Goal: Information Seeking & Learning: Find specific fact

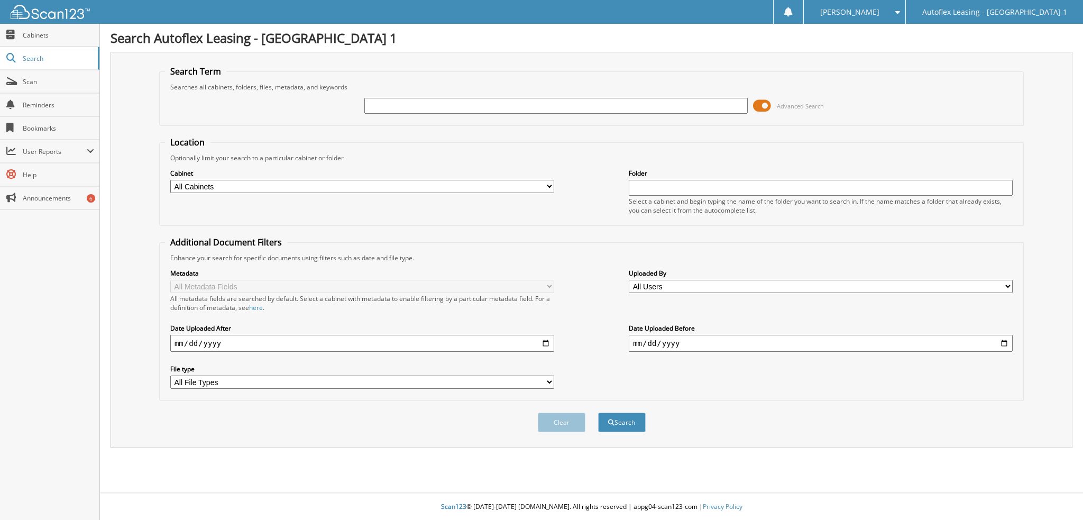
click at [765, 108] on span at bounding box center [762, 106] width 18 height 16
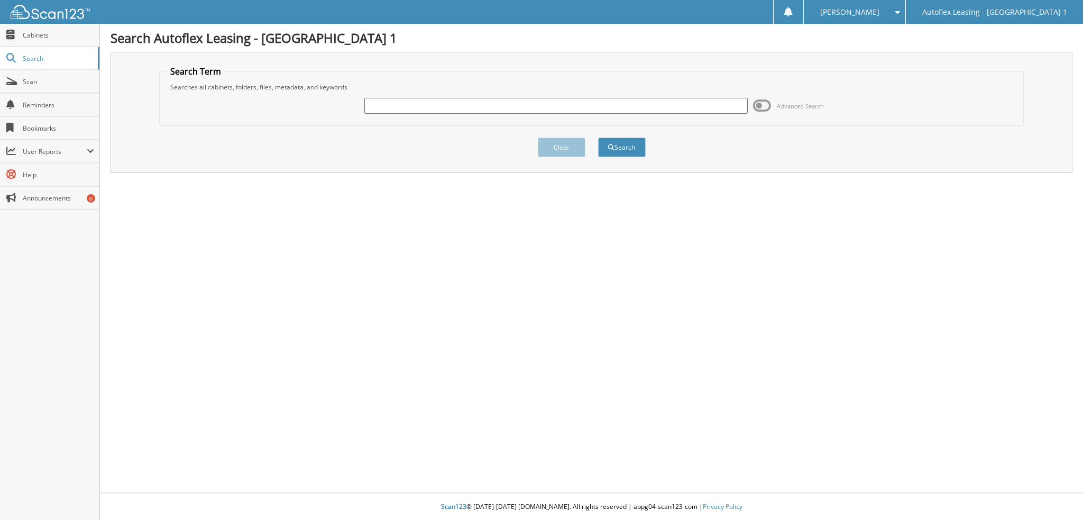
click at [560, 105] on input "text" at bounding box center [556, 106] width 384 height 16
type input "legendz way"
click at [598, 137] on button "Search" at bounding box center [622, 147] width 48 height 20
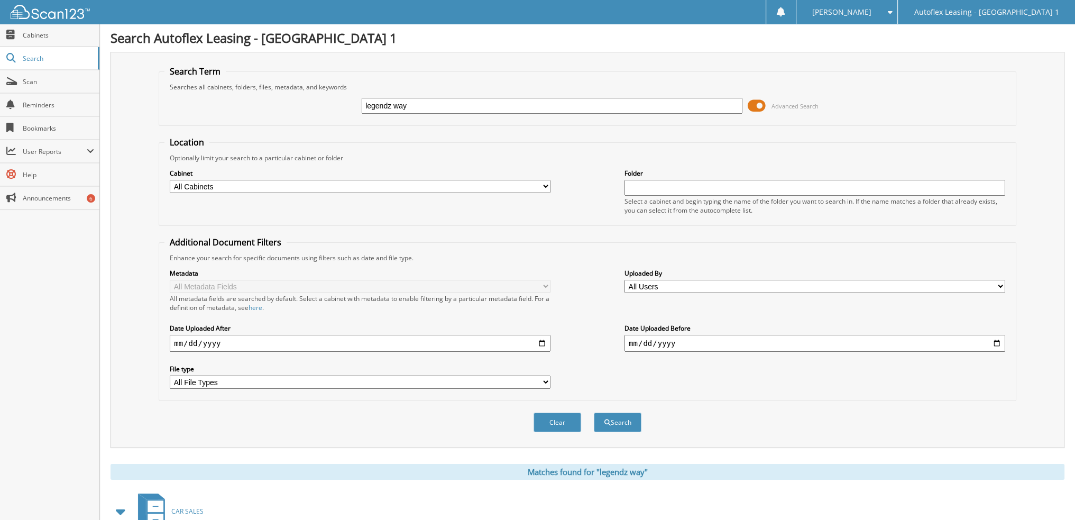
click at [391, 105] on input "legendz way" at bounding box center [552, 106] width 381 height 16
type input "legends way"
click at [594, 412] on button "Search" at bounding box center [618, 422] width 48 height 20
